Goal: Task Accomplishment & Management: Manage account settings

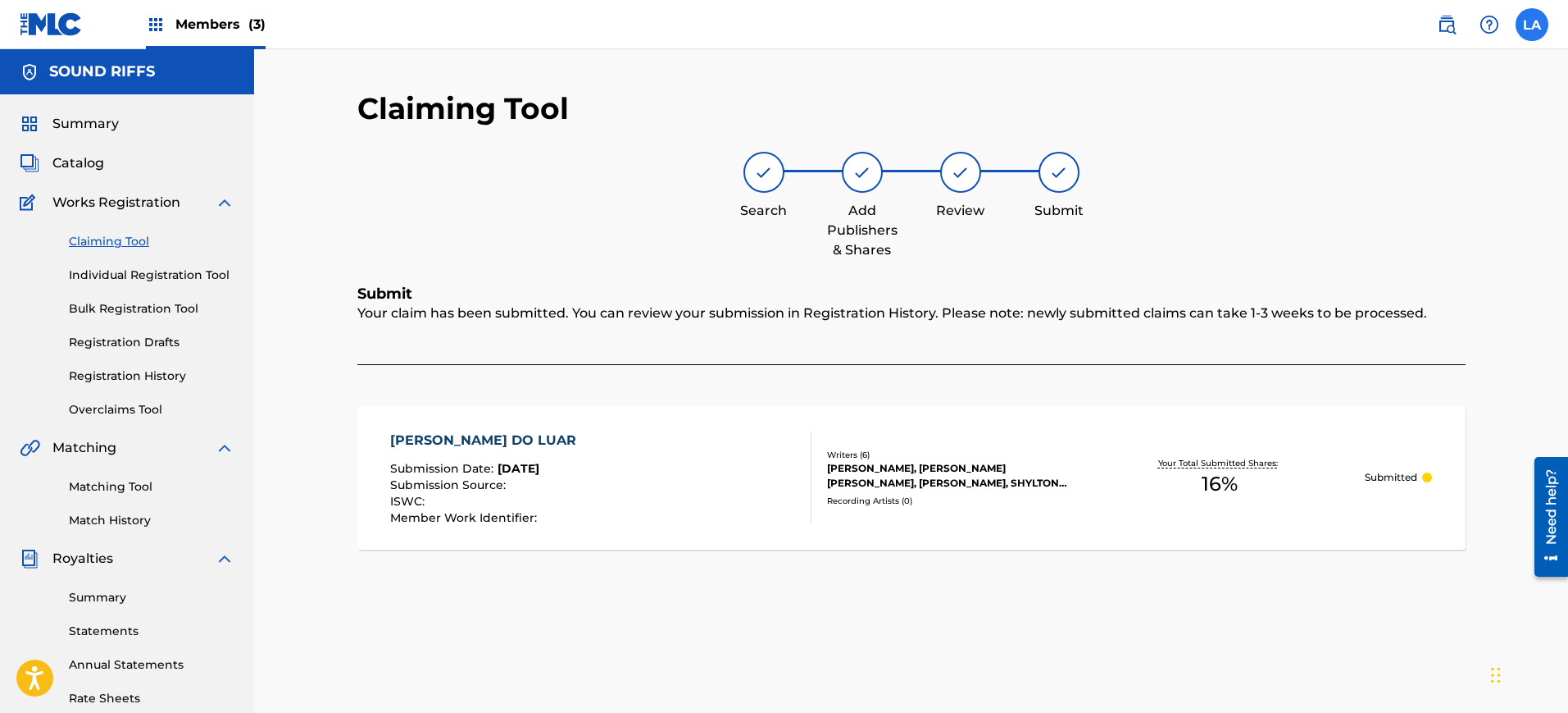
click at [1543, 32] on label at bounding box center [1532, 25] width 33 height 33
click at [1532, 25] on input "LA [PERSON_NAME] [EMAIL_ADDRESS][DOMAIN_NAME] Notification Preferences Profile …" at bounding box center [1532, 25] width 0 height 0
click at [1425, 74] on div "Claiming Tool Search Add Publishers & Shares Review Submit Submit Your claim ha…" at bounding box center [911, 493] width 1314 height 889
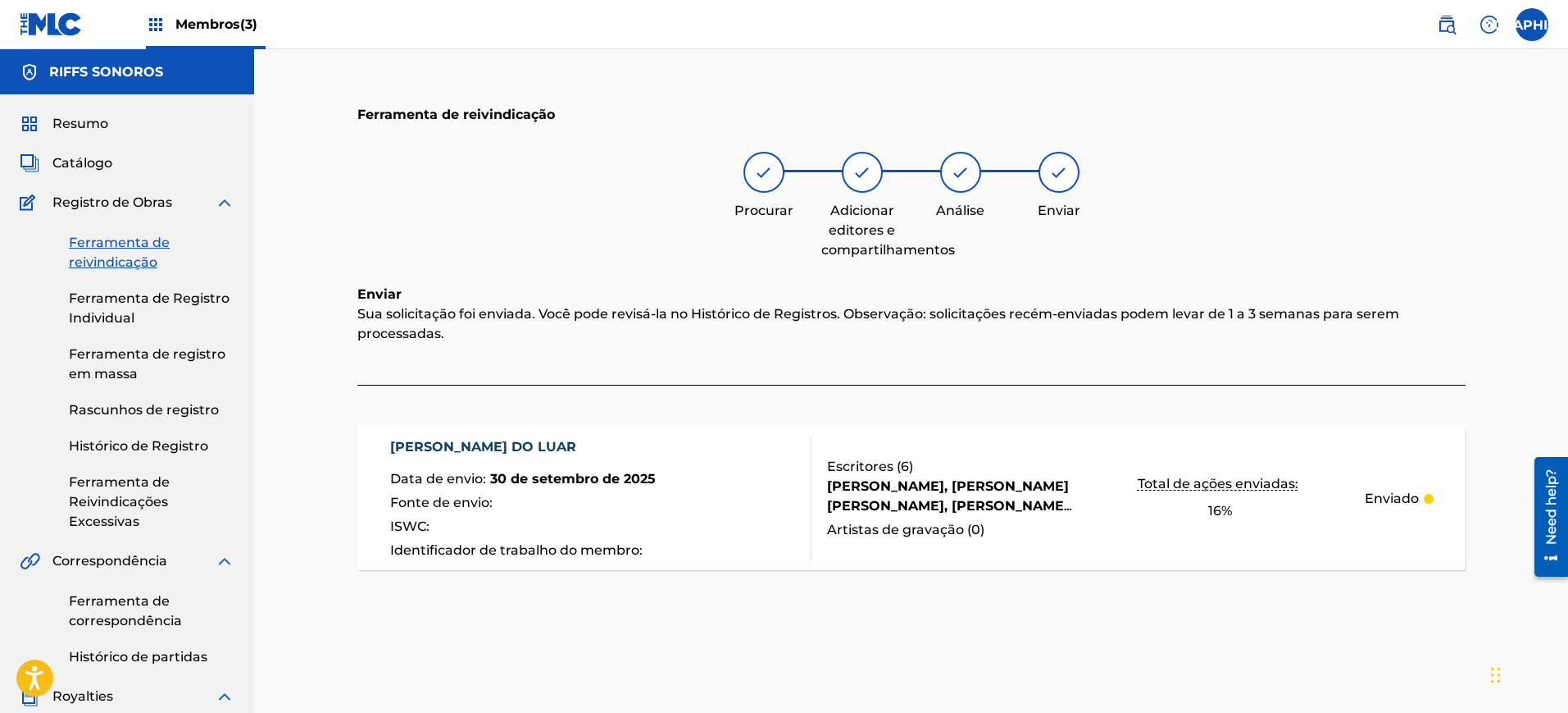
click at [215, 22] on font "Membros" at bounding box center [208, 24] width 64 height 16
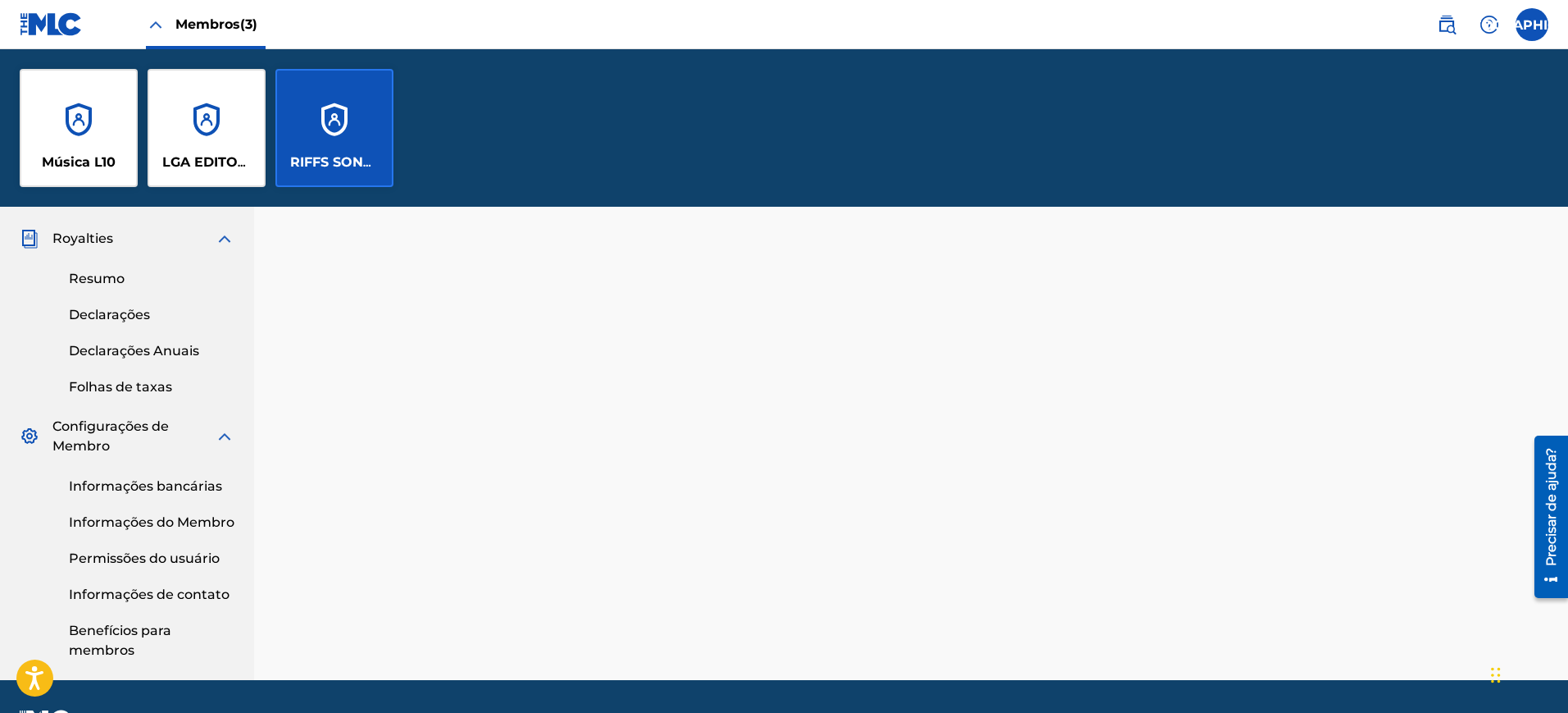
scroll to position [661, 0]
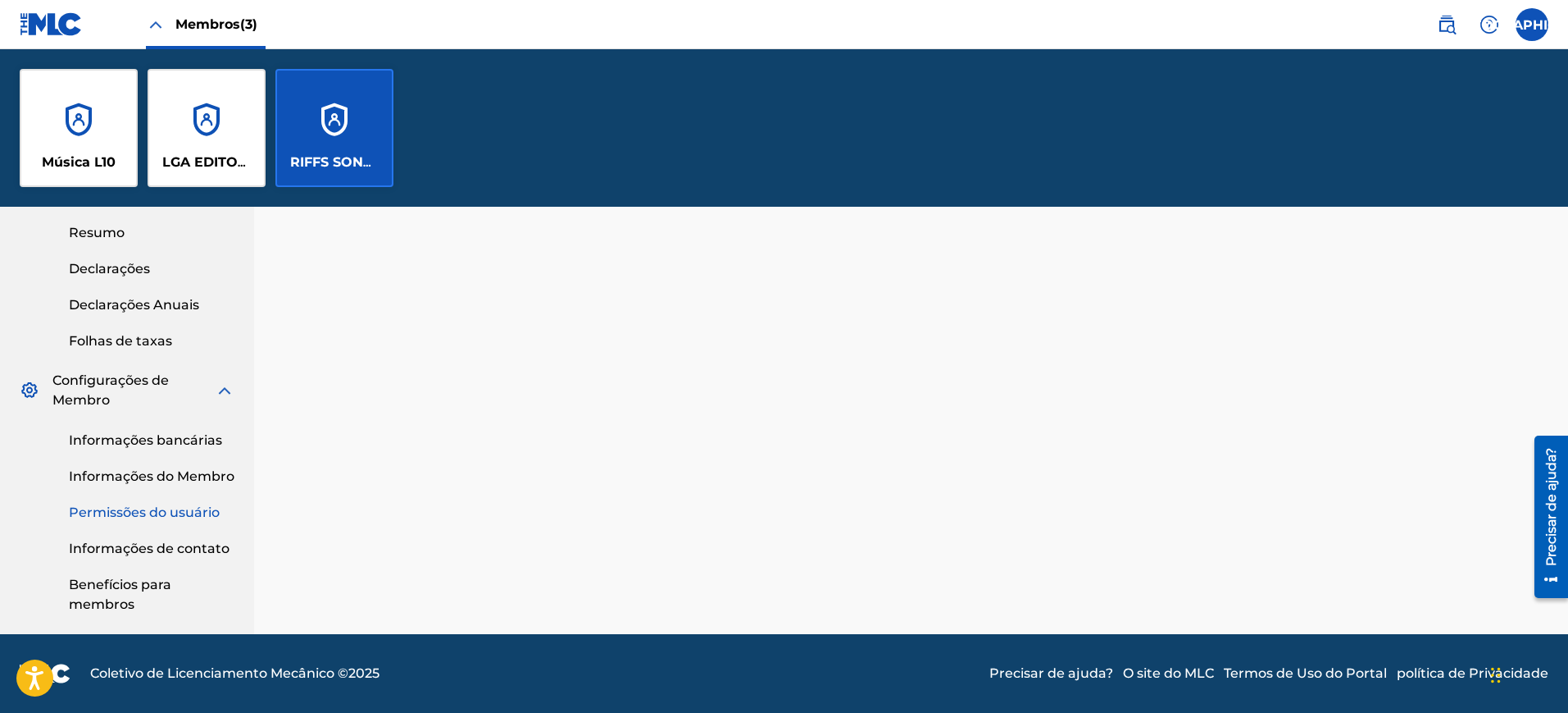
click at [172, 520] on font "Permissões do usuário" at bounding box center [145, 512] width 151 height 16
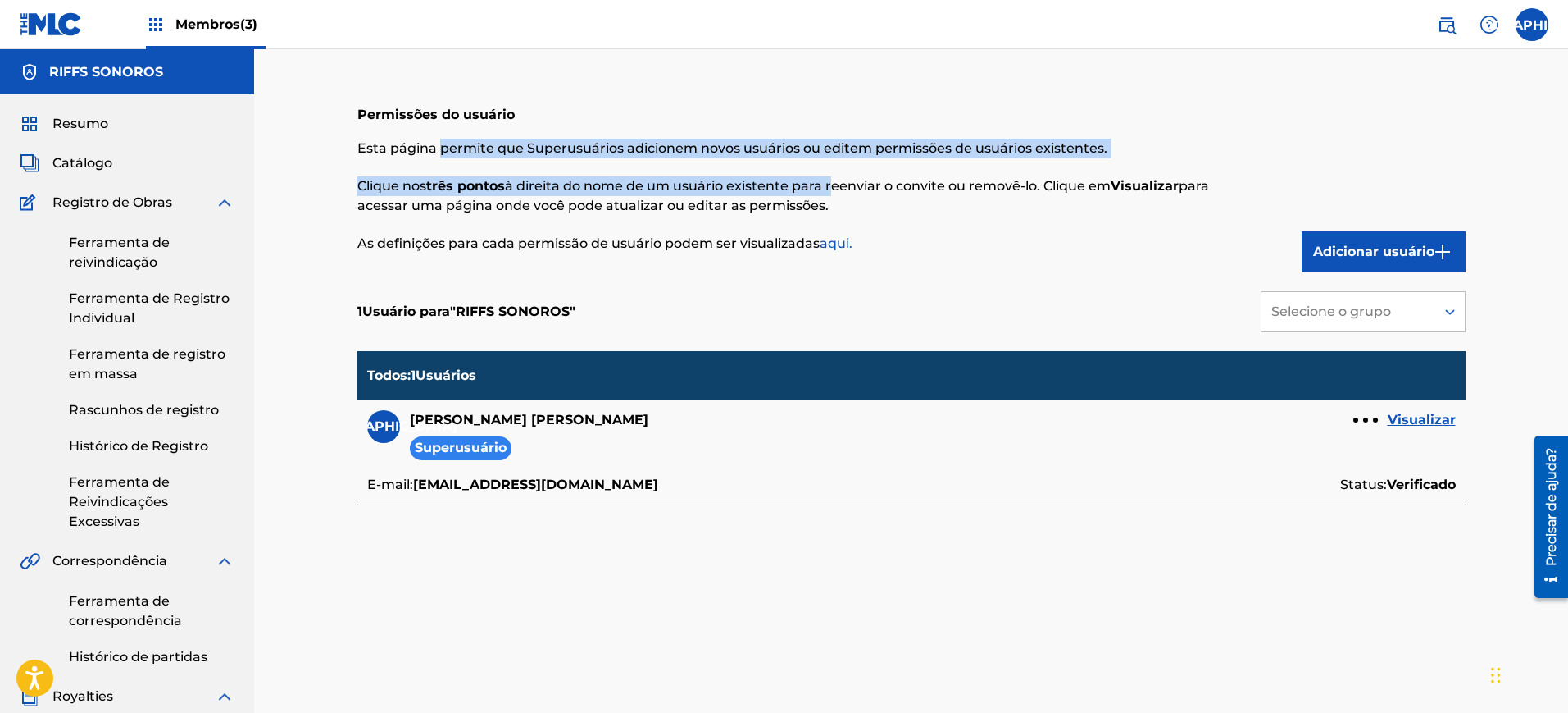
drag, startPoint x: 440, startPoint y: 146, endPoint x: 829, endPoint y: 165, distance: 389.5
click at [829, 165] on div "Esta página permite que Superusuários adicionem novos usuários ou editem permis…" at bounding box center [784, 195] width 854 height 115
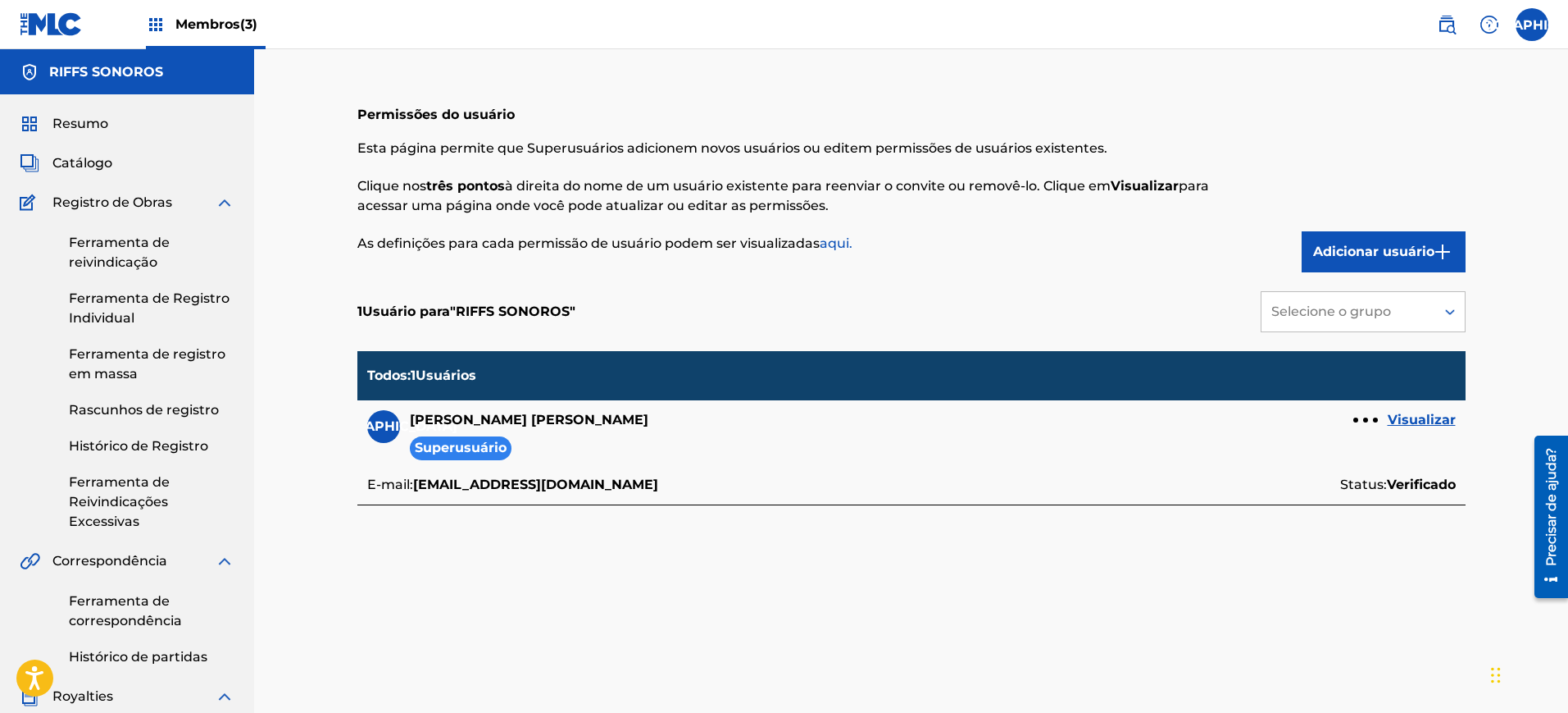
click at [888, 205] on p "Clique nos três pontos à direita do nome de um usuário existente para reenviar …" at bounding box center [784, 195] width 854 height 40
click at [1371, 247] on font "Adicionar usuário" at bounding box center [1374, 251] width 122 height 16
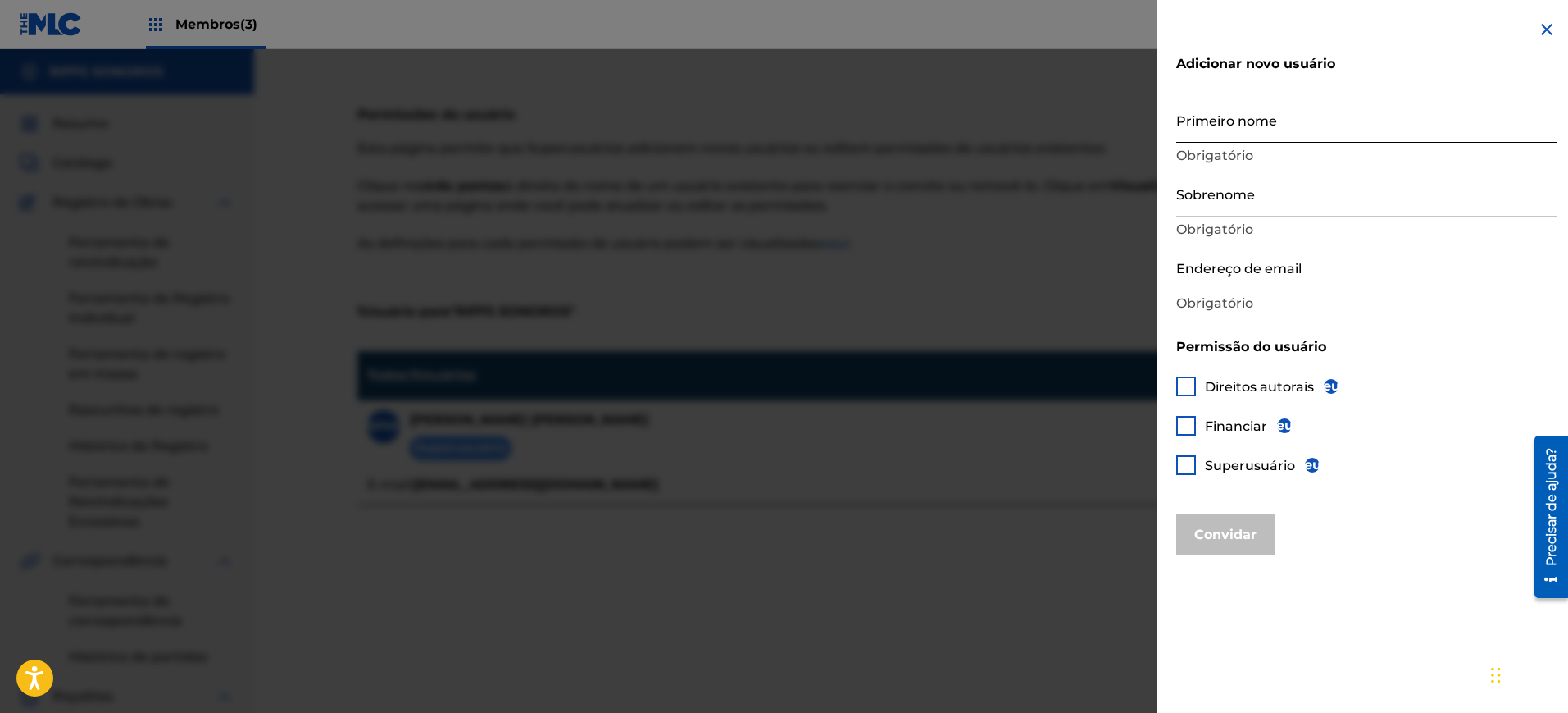
click at [1288, 128] on input "Primeiro nome" at bounding box center [1366, 119] width 380 height 47
type input "l"
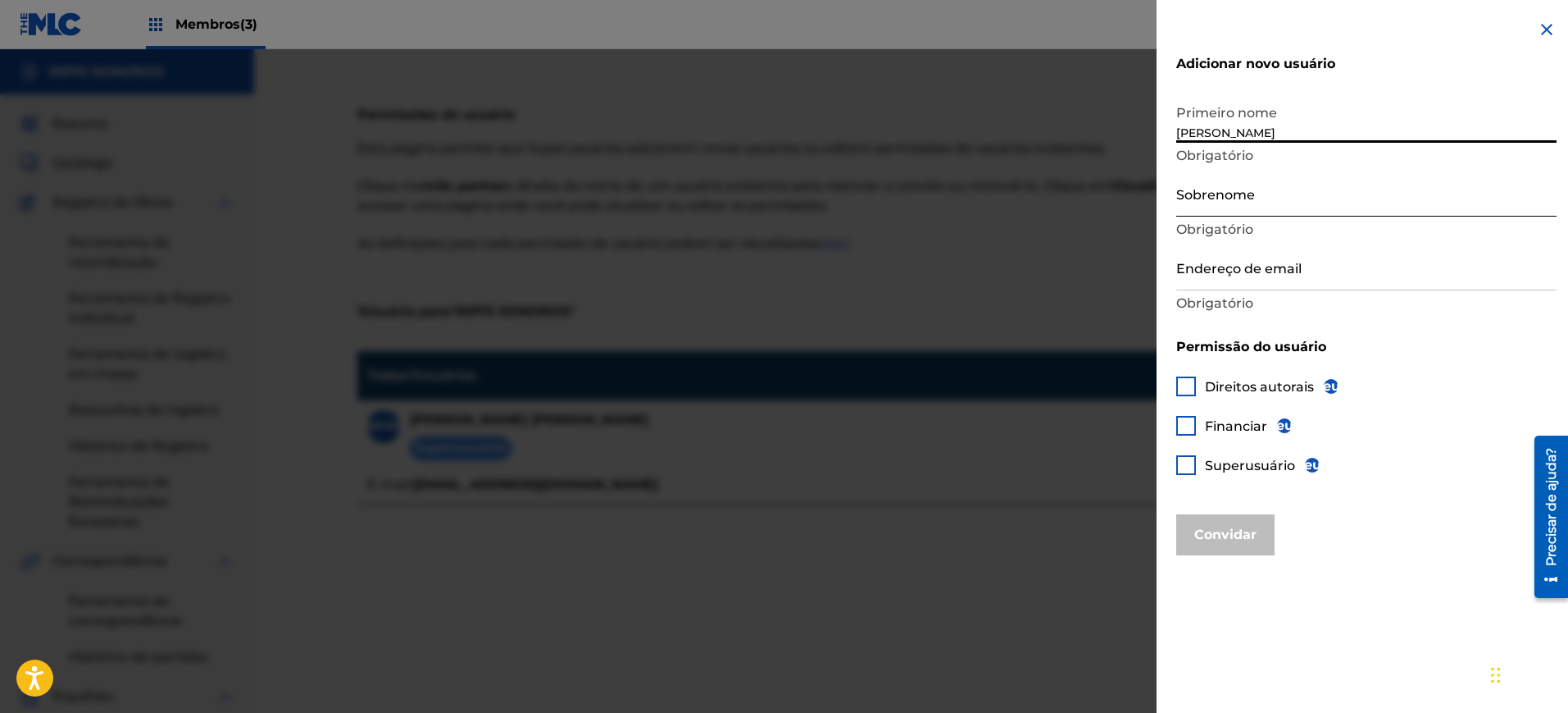
type input "[PERSON_NAME]"
click at [1226, 213] on input "Sobrenome" at bounding box center [1366, 193] width 380 height 47
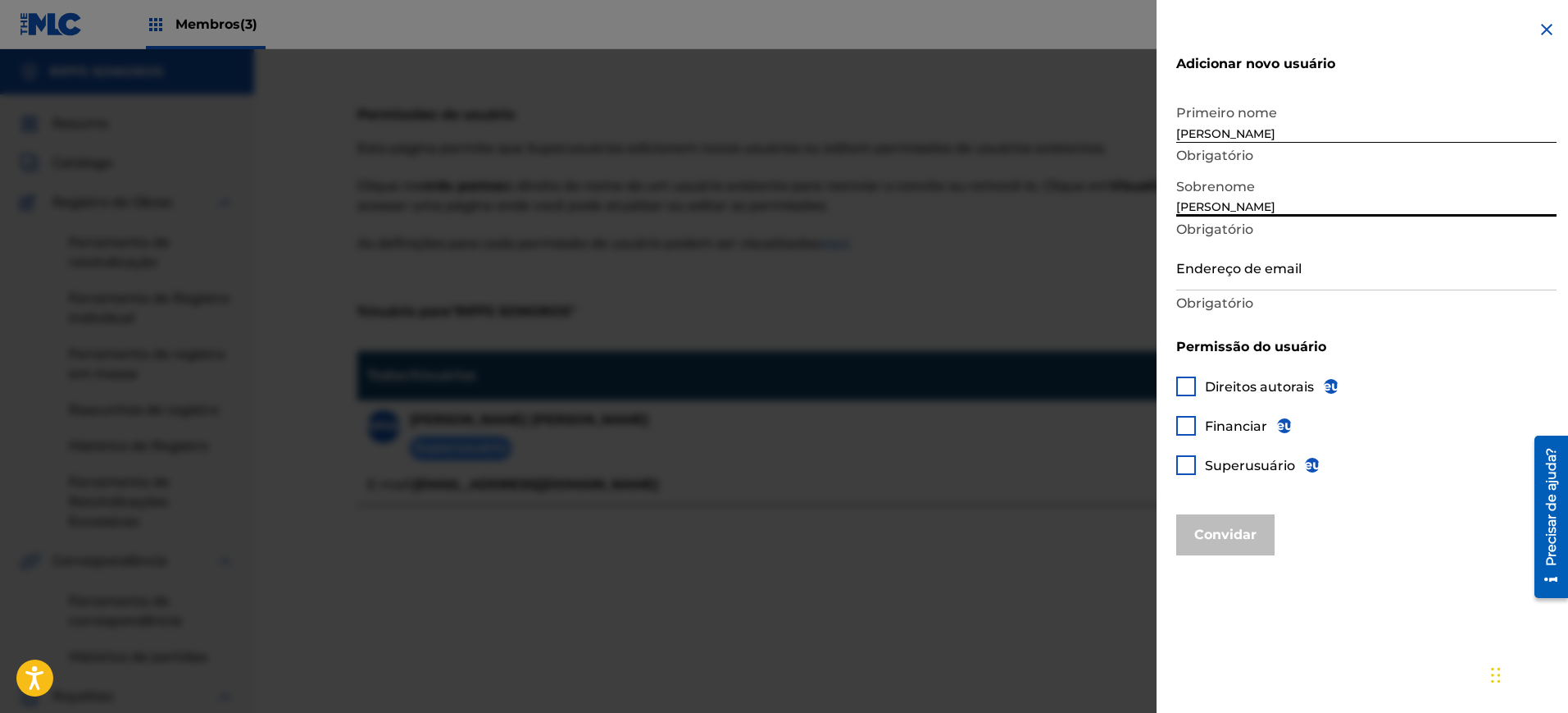
type input "[PERSON_NAME]"
click at [1217, 291] on div "Endereço de email Obrigatório" at bounding box center [1366, 280] width 380 height 74
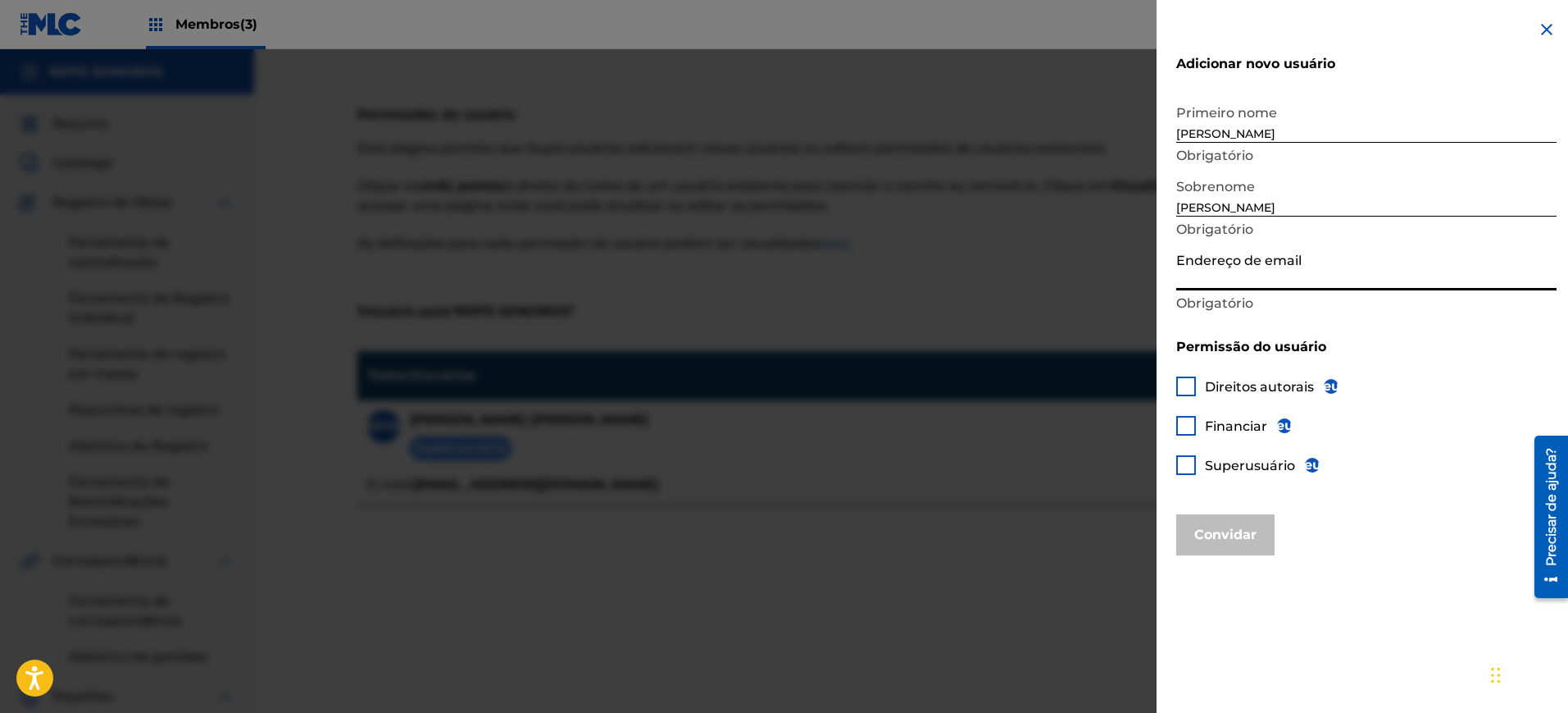
click at [1217, 284] on input "Endereço de email" at bounding box center [1366, 266] width 380 height 47
type input "[EMAIL_ADDRESS][DOMAIN_NAME]"
click at [1191, 393] on div at bounding box center [1186, 386] width 19 height 19
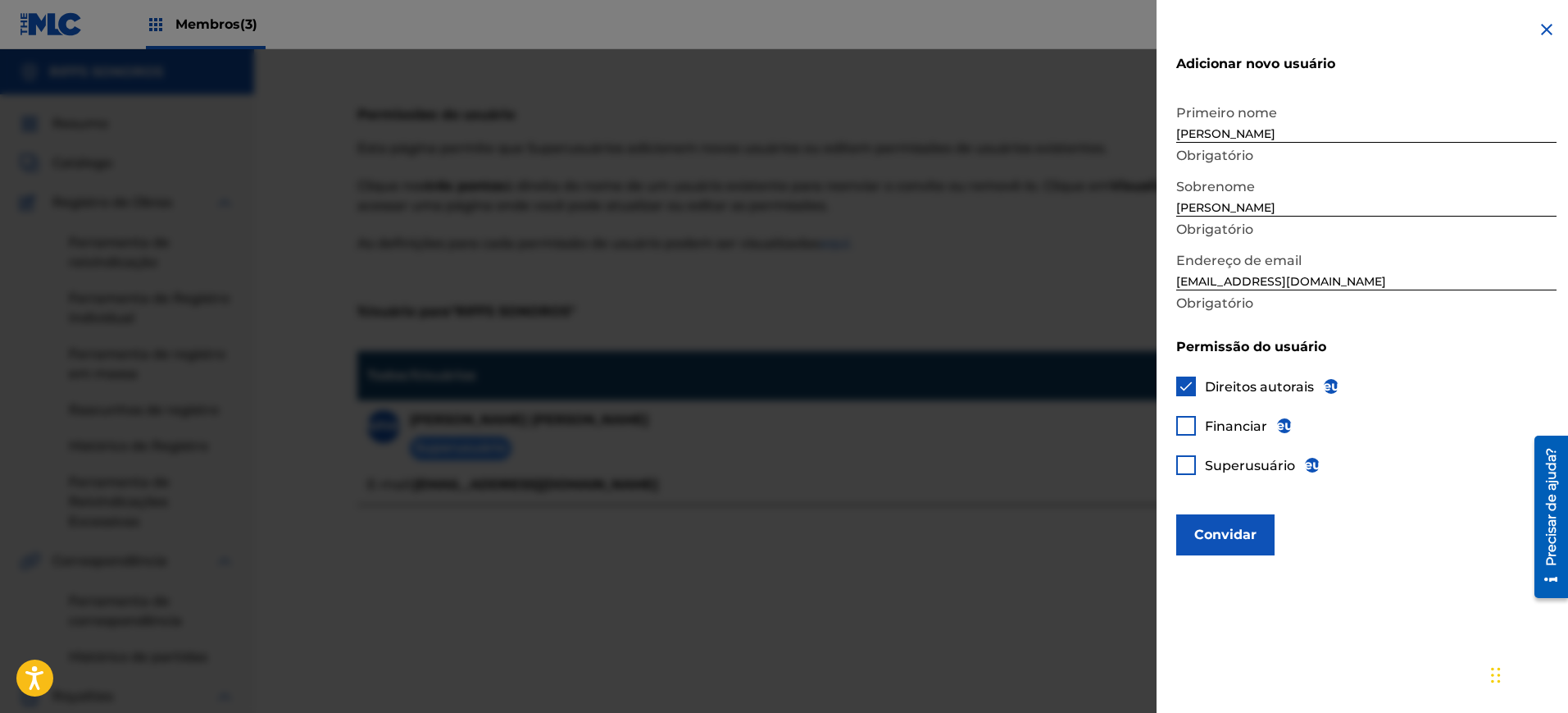
click at [1187, 431] on div at bounding box center [1186, 425] width 19 height 19
click at [1185, 470] on div at bounding box center [1186, 464] width 19 height 19
click at [1214, 530] on font "Convidar" at bounding box center [1225, 534] width 63 height 16
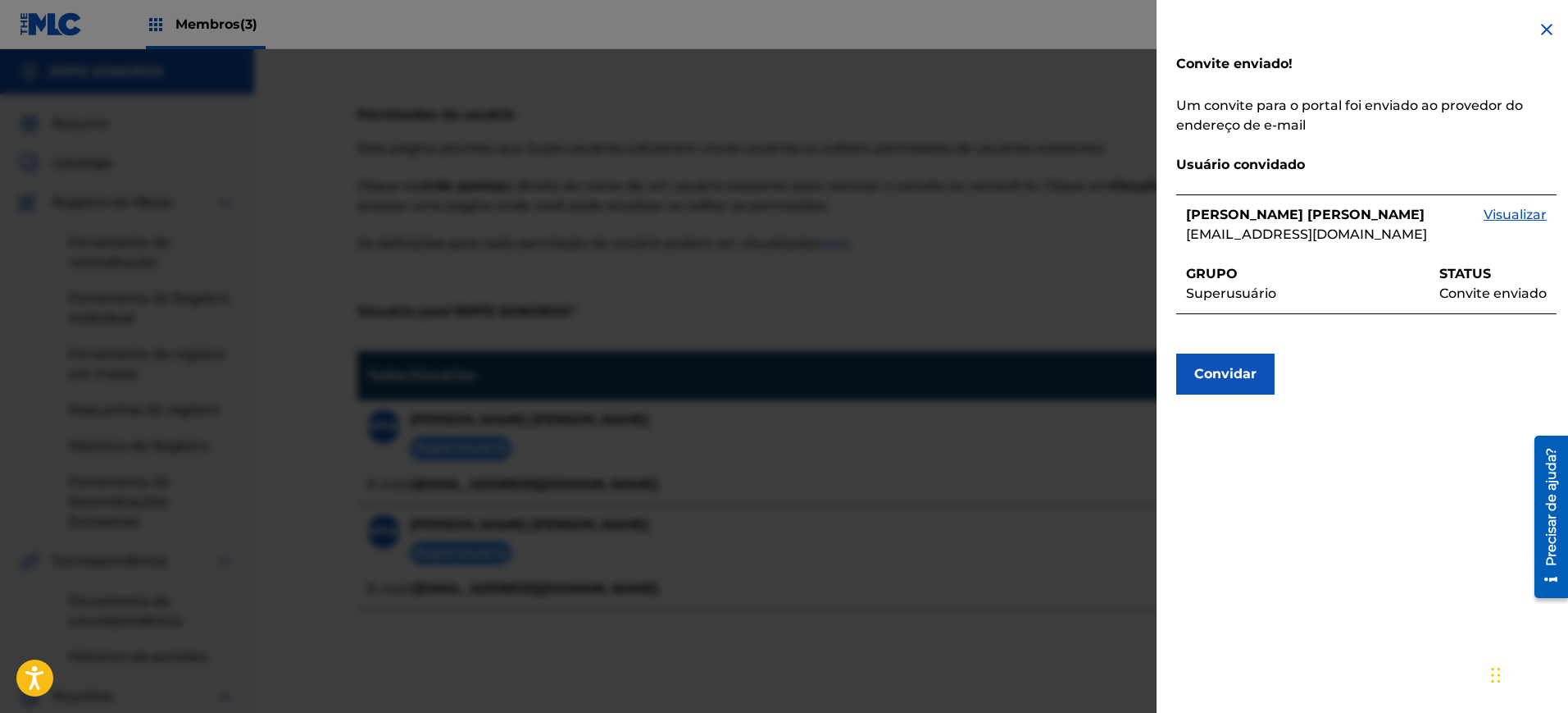
click at [1545, 29] on img at bounding box center [1546, 29] width 19 height 19
